Goal: Information Seeking & Learning: Find specific page/section

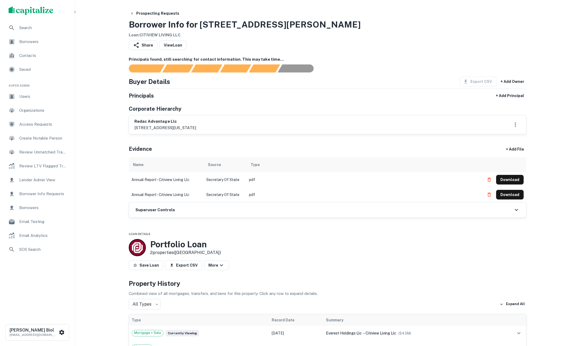
click at [26, 42] on span "Borrowers" at bounding box center [43, 41] width 48 height 6
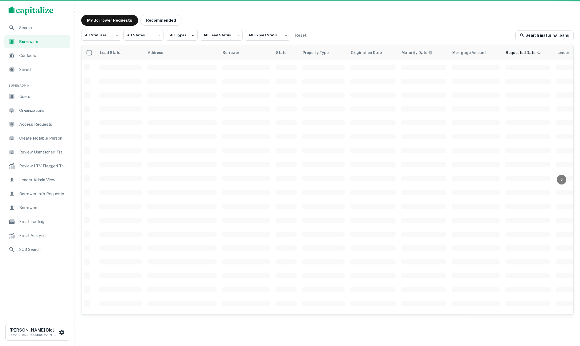
click at [25, 27] on span "Search" at bounding box center [43, 28] width 48 height 6
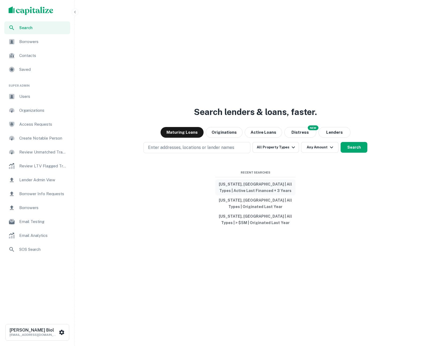
click at [251, 189] on button "[US_STATE], [GEOGRAPHIC_DATA] | All Types | Active Last Financed + 3 Years" at bounding box center [255, 187] width 80 height 16
